Goal: Check status: Check status

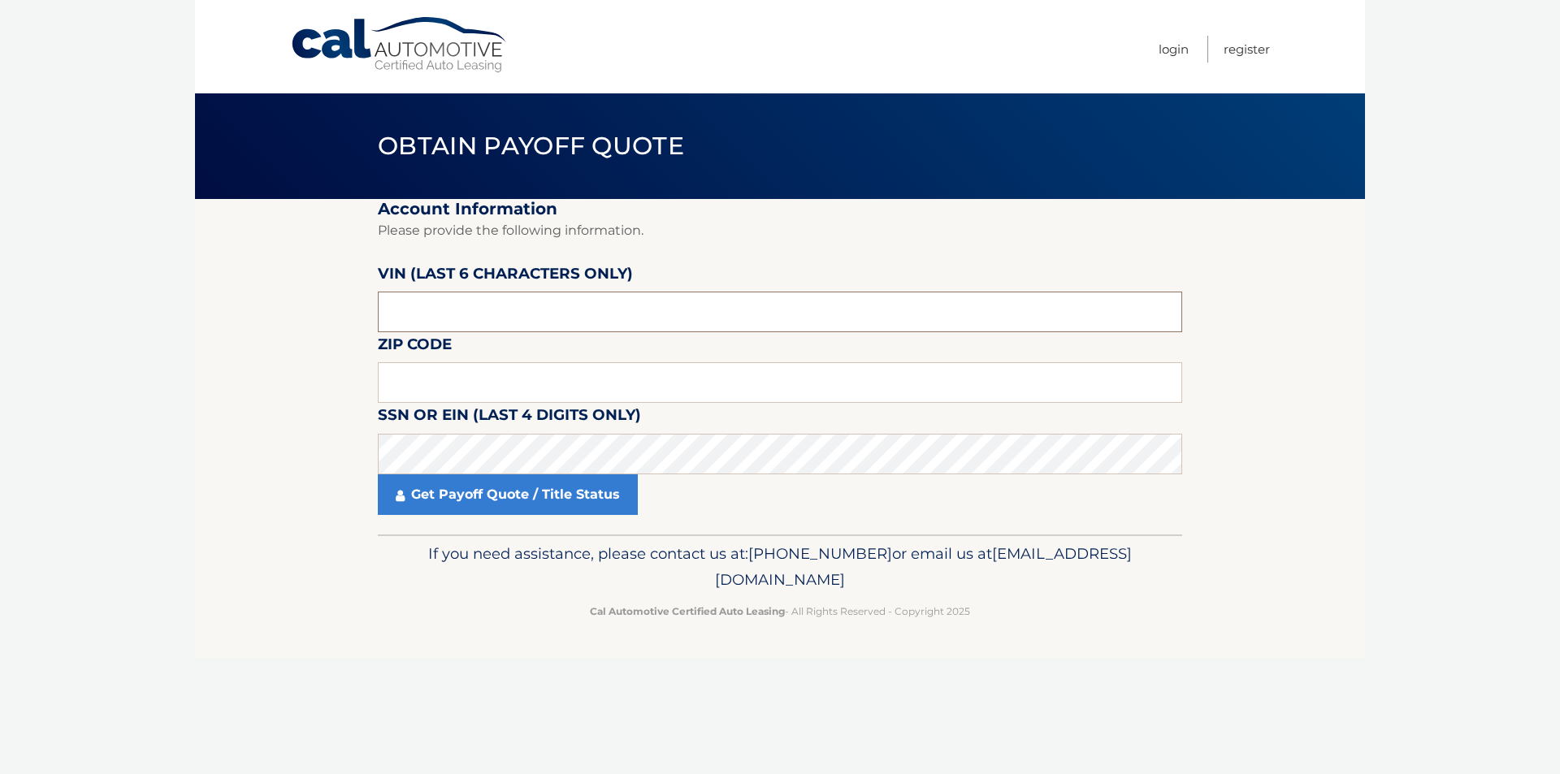
click at [442, 306] on input "text" at bounding box center [780, 312] width 804 height 41
paste input "705842"
type input "705842"
click at [418, 387] on input "text" at bounding box center [780, 382] width 804 height 41
paste input "02151"
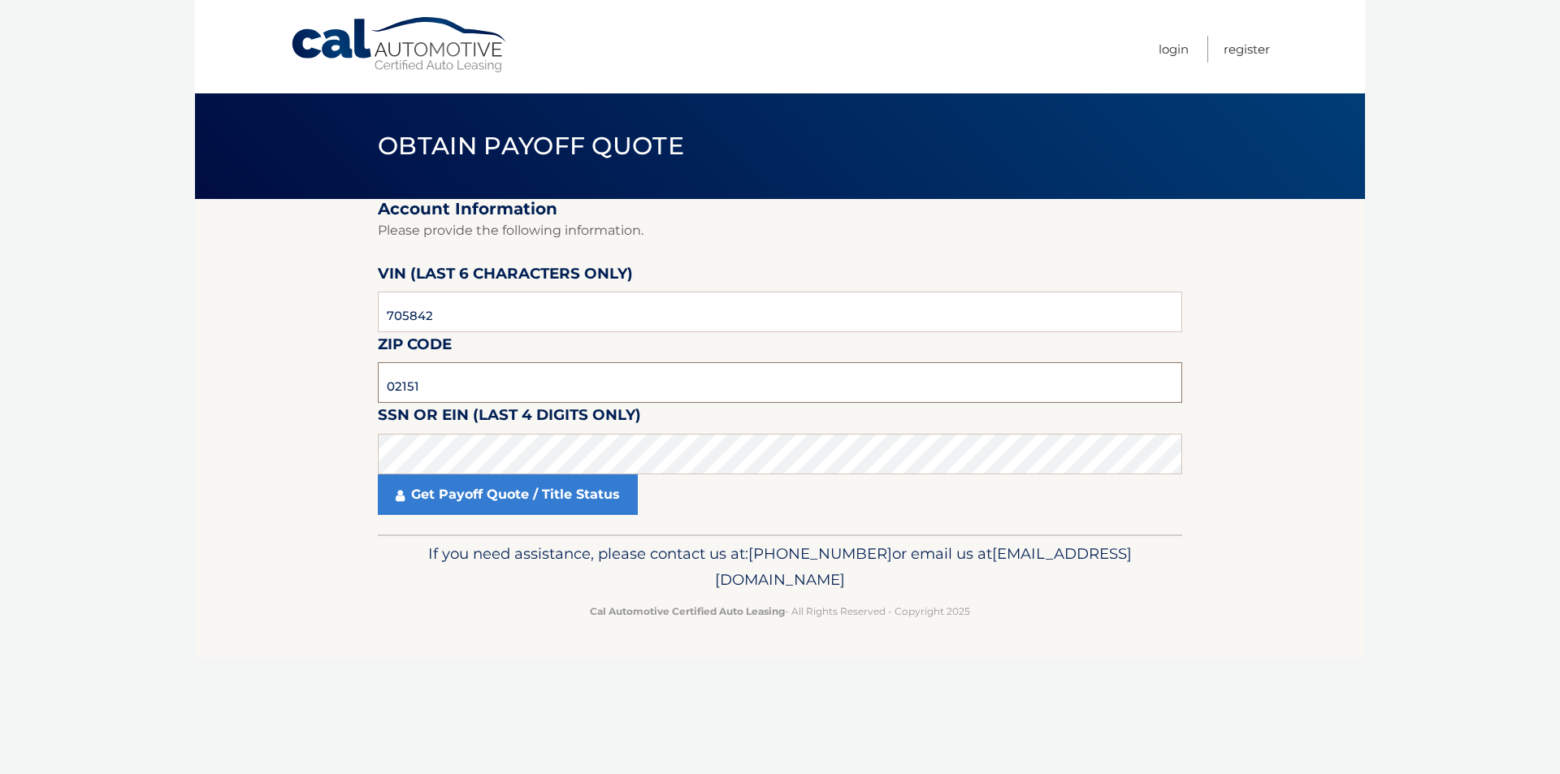
type input "02151"
click at [462, 498] on link "Get Payoff Quote / Title Status" at bounding box center [508, 495] width 260 height 41
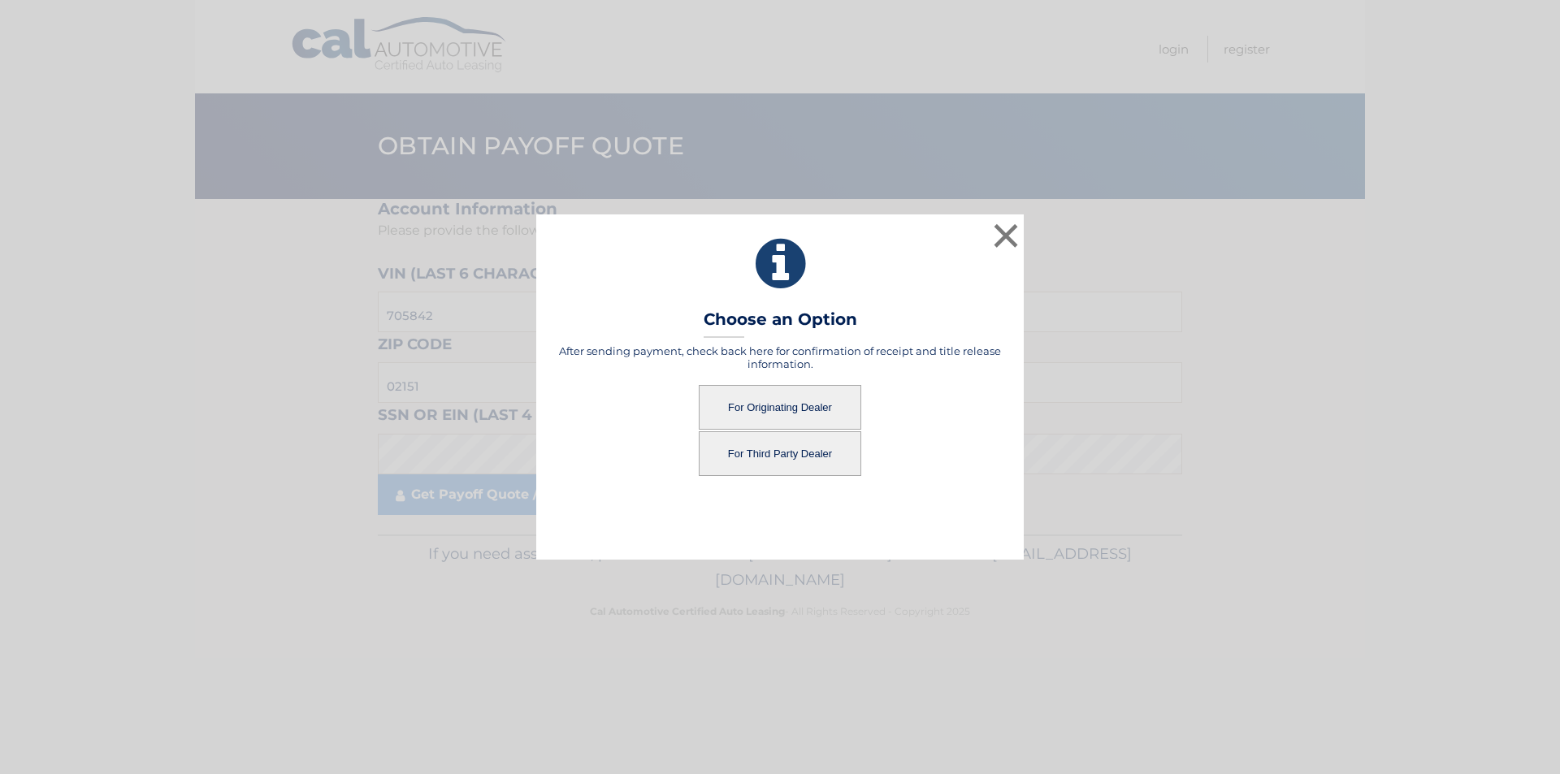
click at [820, 401] on button "For Originating Dealer" at bounding box center [780, 407] width 163 height 45
click at [750, 405] on button "For Originating Dealer" at bounding box center [780, 407] width 163 height 45
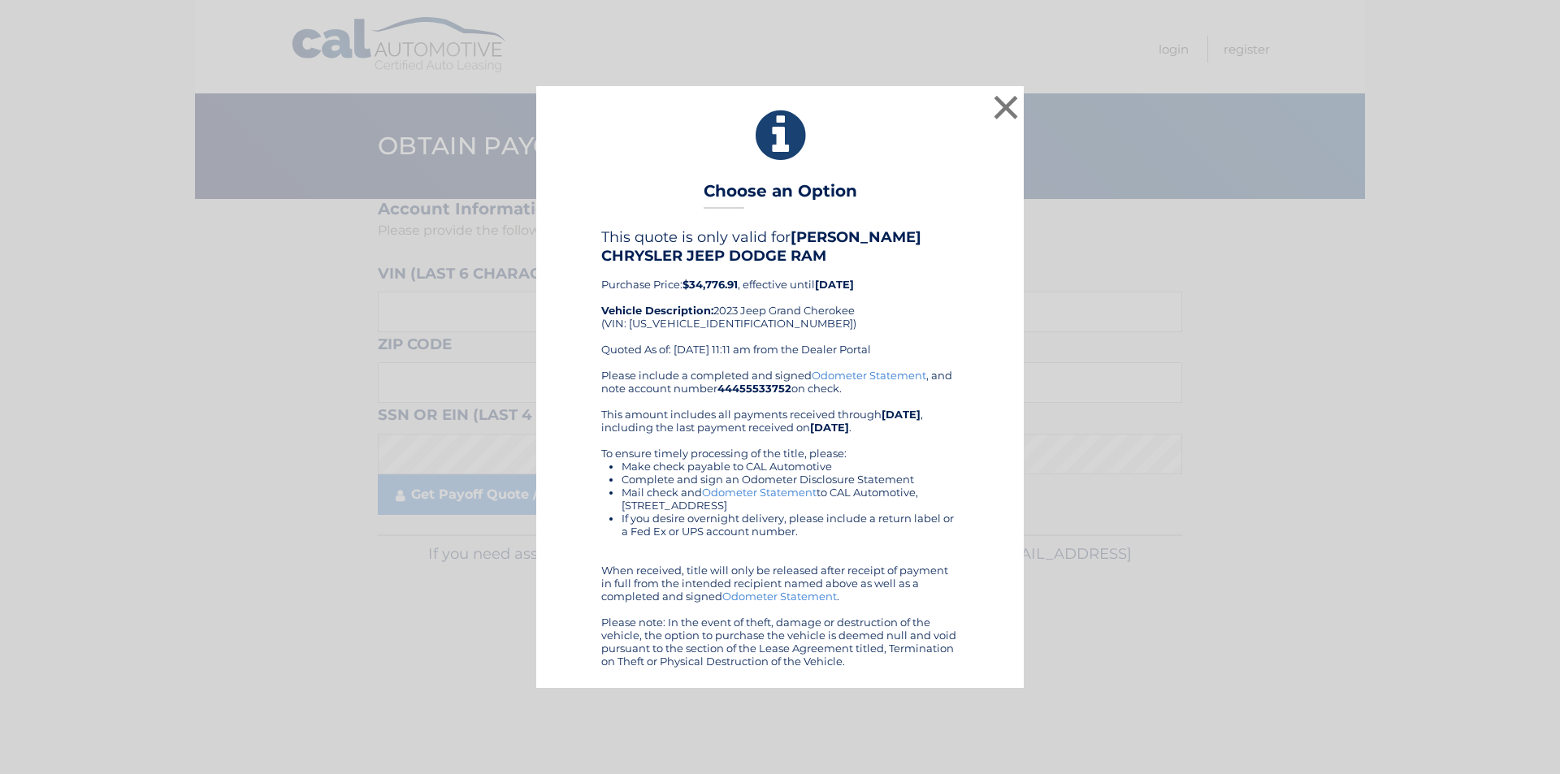
click at [1506, 589] on div "× Choose an Option This quote is only valid for MCGOVERN CHRYSLER JEEP DODGE RA…" at bounding box center [780, 386] width 1547 height 601
